Goal: Information Seeking & Learning: Learn about a topic

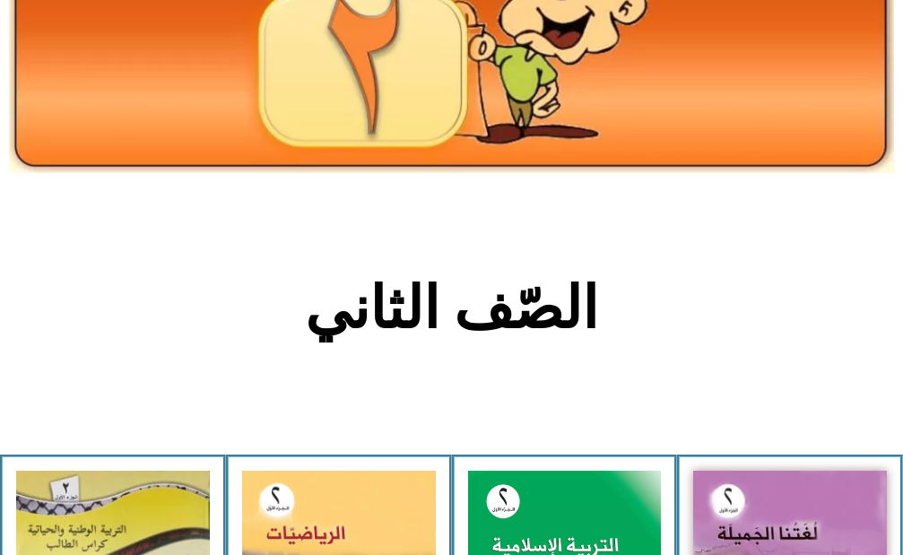
scroll to position [359, 0]
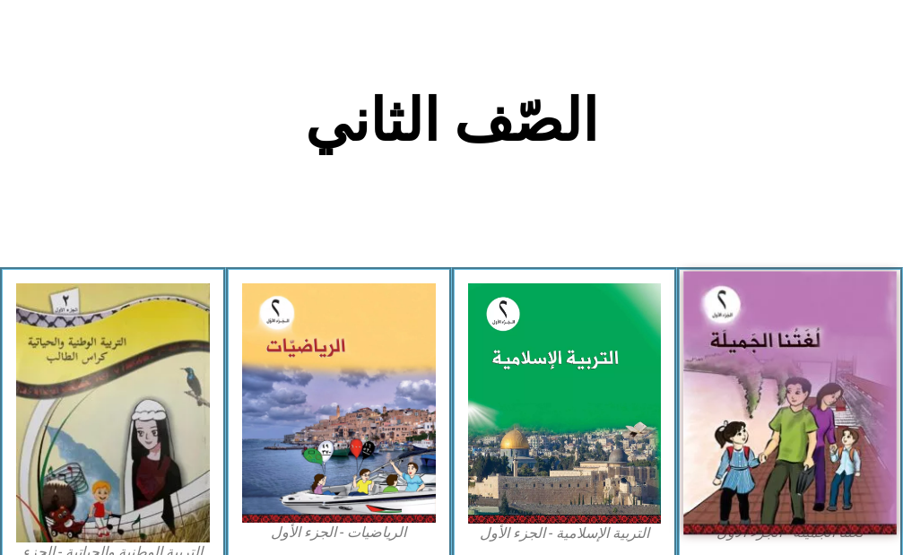
click at [754, 350] on img at bounding box center [789, 403] width 212 height 264
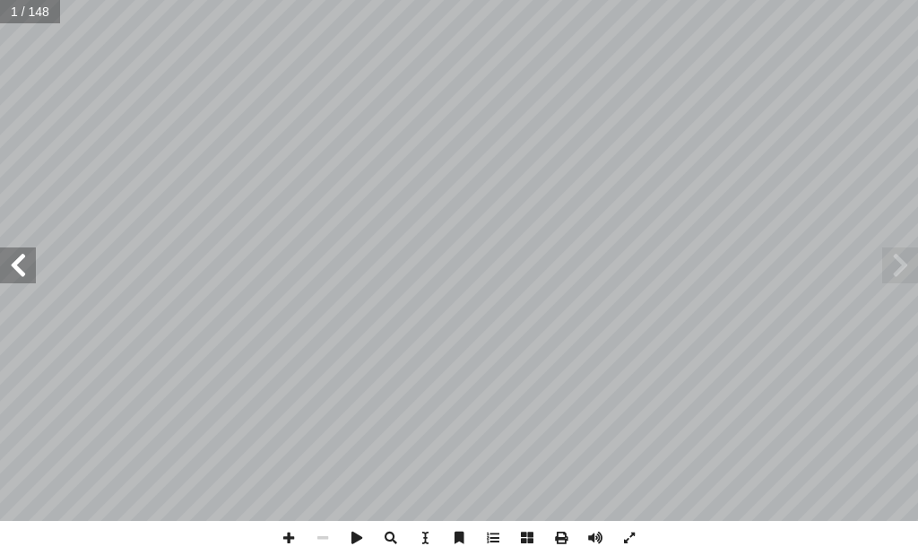
click at [26, 271] on span at bounding box center [18, 265] width 36 height 36
click at [22, 269] on span at bounding box center [18, 265] width 36 height 36
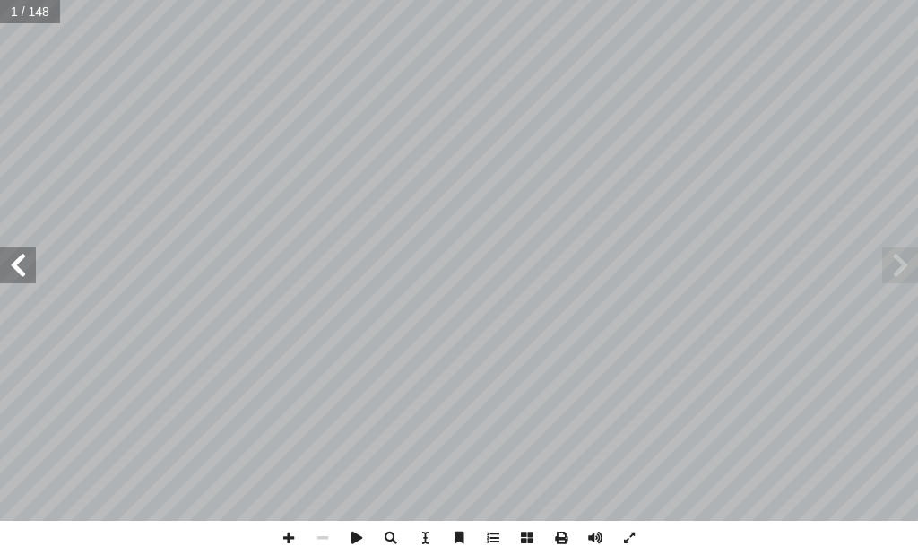
click at [22, 269] on span at bounding box center [18, 265] width 36 height 36
click at [22, 268] on span at bounding box center [18, 265] width 36 height 36
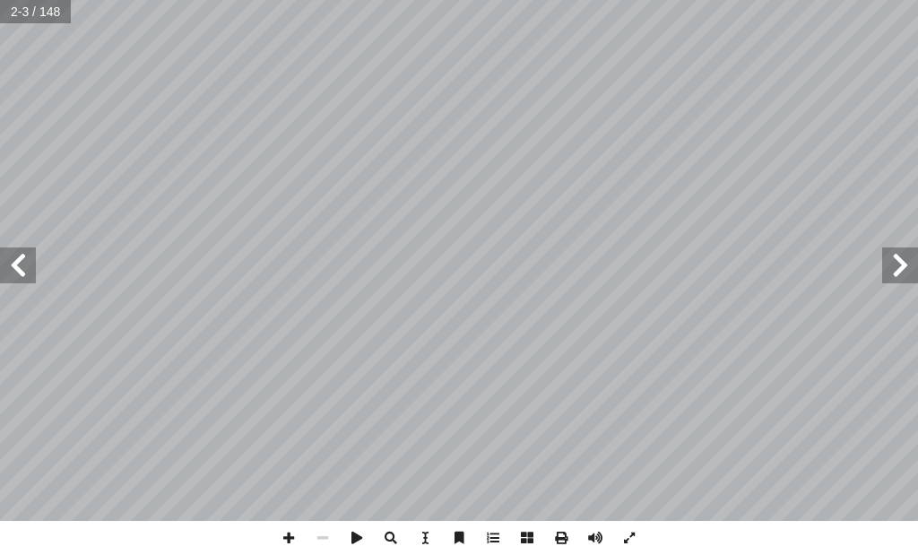
click at [15, 267] on span at bounding box center [18, 265] width 36 height 36
click at [22, 265] on span at bounding box center [18, 265] width 36 height 36
click at [19, 267] on span at bounding box center [18, 265] width 36 height 36
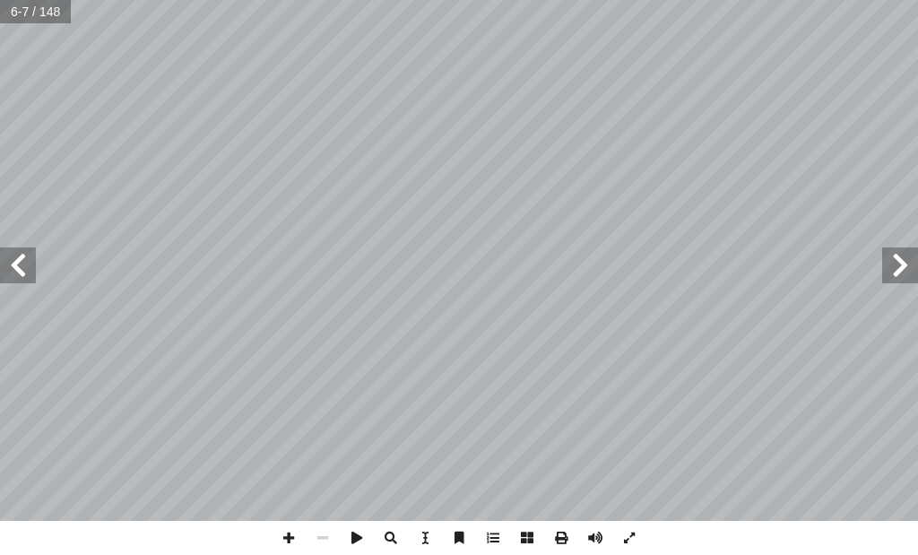
click at [19, 267] on span at bounding box center [18, 265] width 36 height 36
click at [18, 266] on span at bounding box center [18, 265] width 36 height 36
click at [13, 273] on span at bounding box center [18, 265] width 36 height 36
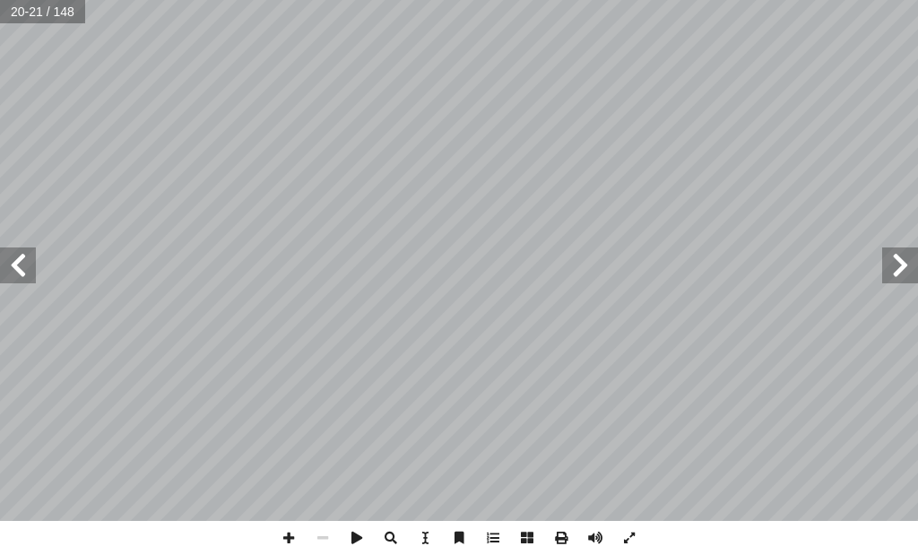
click at [18, 266] on span at bounding box center [18, 265] width 36 height 36
